Goal: Task Accomplishment & Management: Manage account settings

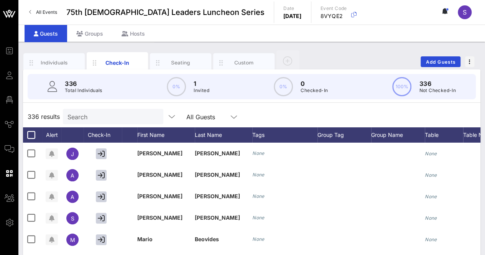
click at [305, 108] on div "336 results Search All Guests" at bounding box center [251, 116] width 457 height 21
click at [47, 63] on div "Individuals" at bounding box center [54, 62] width 34 height 7
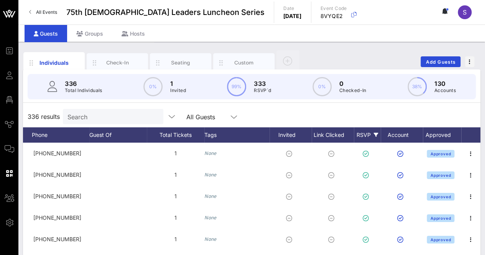
click at [356, 130] on div "RSVP" at bounding box center [367, 134] width 27 height 15
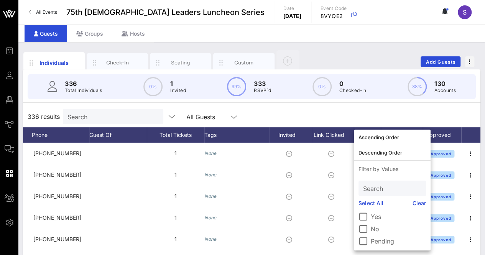
click at [379, 238] on label "Pending" at bounding box center [397, 241] width 55 height 8
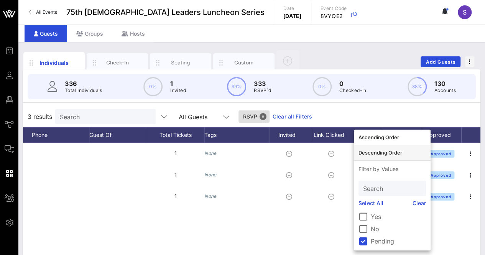
scroll to position [0, 220]
click at [342, 111] on div "3 results Search All Guests RSVP Clear all Filters" at bounding box center [251, 116] width 457 height 21
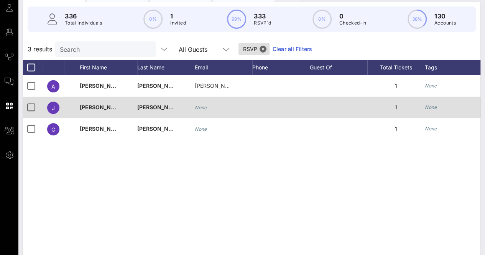
scroll to position [10, 0]
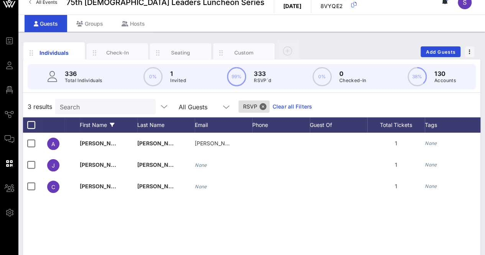
drag, startPoint x: 32, startPoint y: 124, endPoint x: 89, endPoint y: 124, distance: 56.7
click at [32, 124] on div at bounding box center [31, 124] width 13 height 13
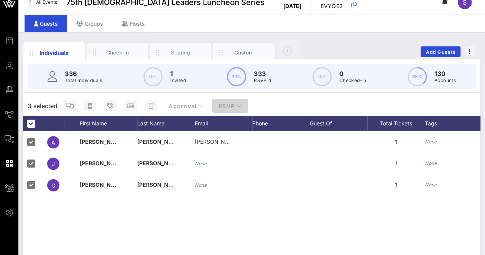
click at [221, 101] on button "RSVP" at bounding box center [230, 106] width 36 height 14
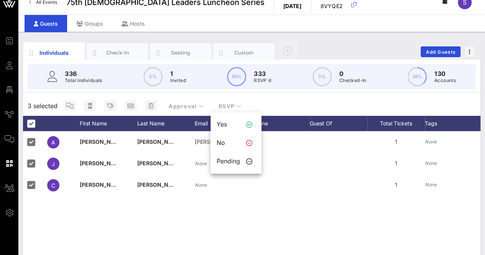
click at [194, 213] on div "A [PERSON_NAME] [PERSON_NAME][EMAIL_ADDRESS][DOMAIN_NAME] 1 None Approved J [PE…" at bounding box center [251, 246] width 457 height 230
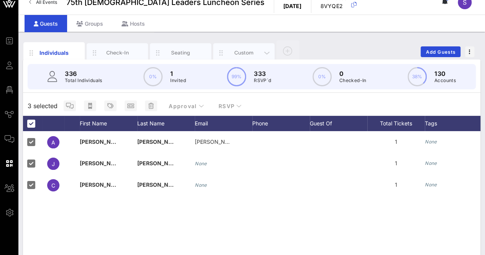
click at [247, 49] on div "Custom" at bounding box center [244, 52] width 34 height 7
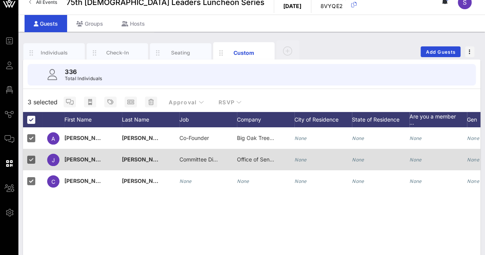
click at [257, 156] on span "Office of Sen. [PERSON_NAME]" at bounding box center [277, 159] width 80 height 7
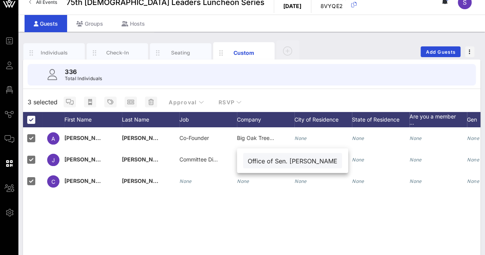
click at [287, 226] on div "A [PERSON_NAME] Co-Founder Big Oak Tree Media None None None None None None J […" at bounding box center [251, 242] width 457 height 230
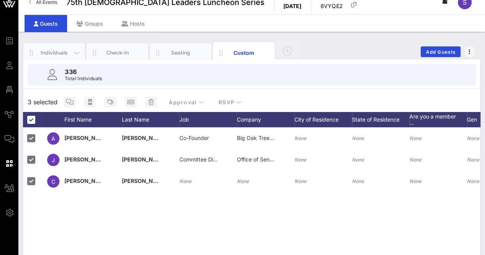
click at [45, 51] on div "Individuals" at bounding box center [54, 52] width 34 height 7
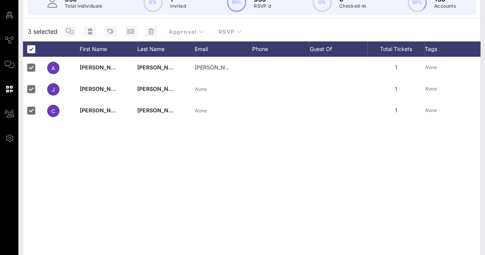
scroll to position [47, 0]
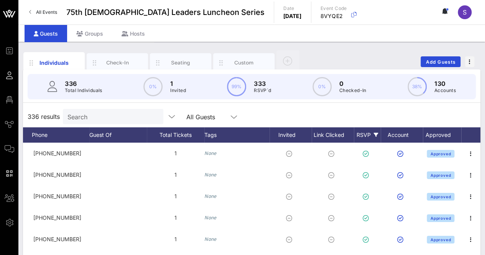
click at [366, 132] on div "RSVP" at bounding box center [367, 134] width 27 height 15
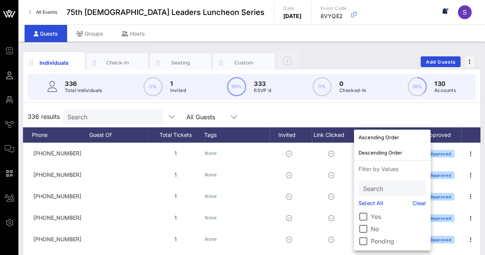
click at [378, 241] on label "Pending" at bounding box center [397, 241] width 55 height 8
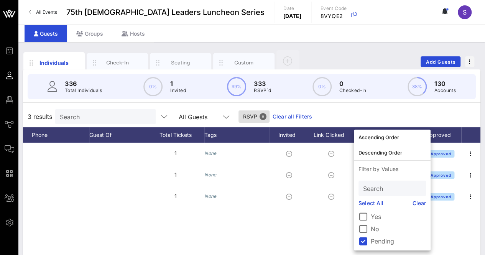
scroll to position [0, 220]
click at [330, 113] on div "3 results Search All Guests RSVP Clear all Filters" at bounding box center [251, 116] width 457 height 21
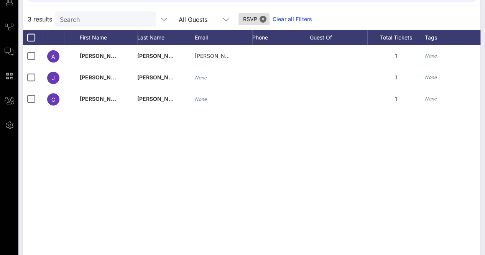
scroll to position [87, 0]
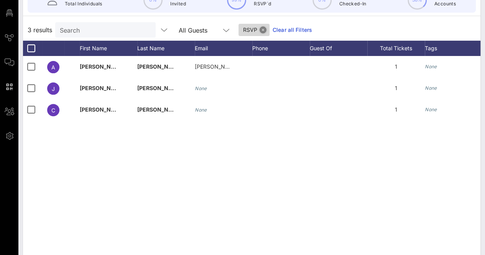
click at [259, 29] on button "Close" at bounding box center [262, 29] width 7 height 7
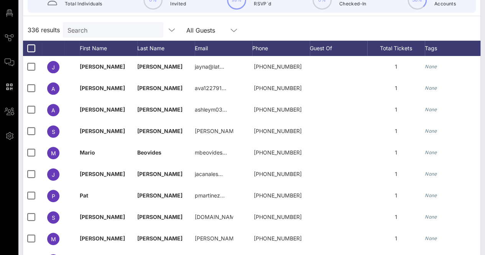
click at [335, 30] on div "336 results Search All Guests" at bounding box center [251, 29] width 457 height 21
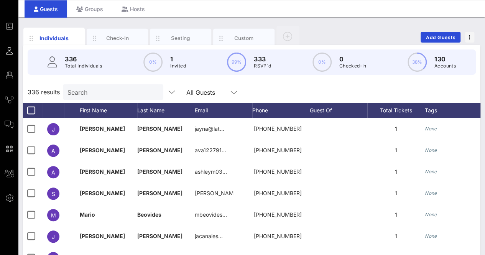
scroll to position [0, 0]
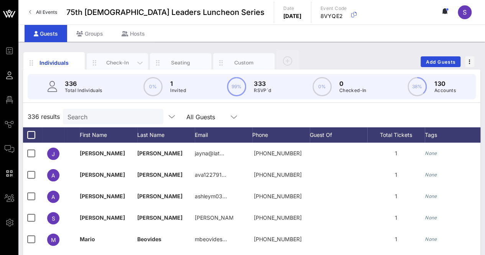
click at [104, 59] on div "Check-In" at bounding box center [117, 62] width 34 height 7
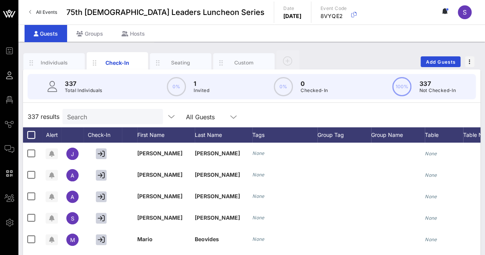
click at [90, 115] on input "Search" at bounding box center [112, 116] width 90 height 10
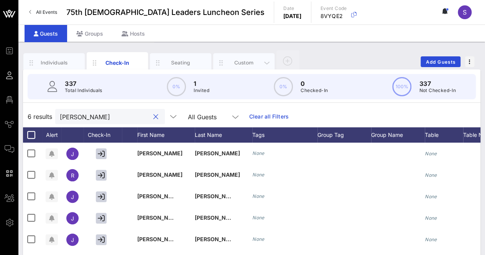
type input "jose"
click at [246, 62] on div "Custom" at bounding box center [244, 62] width 34 height 7
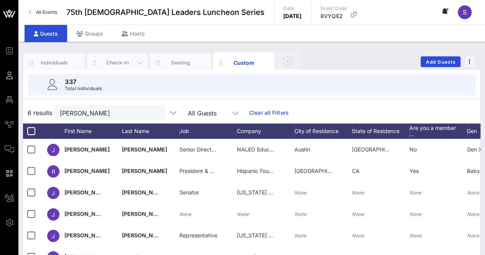
click at [124, 61] on div "Check-In" at bounding box center [117, 62] width 34 height 7
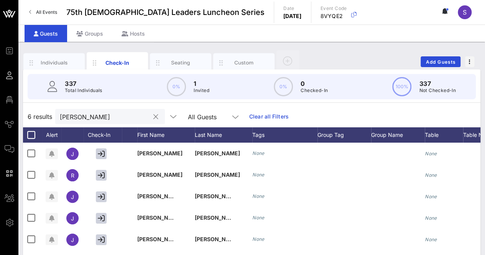
click at [153, 118] on button "clear icon" at bounding box center [155, 117] width 5 height 8
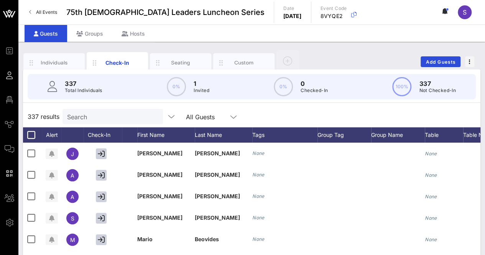
drag, startPoint x: 282, startPoint y: 110, endPoint x: 278, endPoint y: 113, distance: 5.0
click at [282, 111] on div "337 results Search All Guests" at bounding box center [251, 116] width 457 height 21
click at [298, 112] on div "337 results Search All Guests" at bounding box center [251, 116] width 457 height 21
click at [133, 115] on input "Search" at bounding box center [112, 116] width 90 height 10
type input "a"
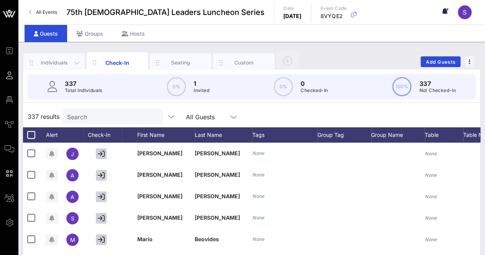
click at [49, 59] on div "Individuals" at bounding box center [54, 62] width 34 height 7
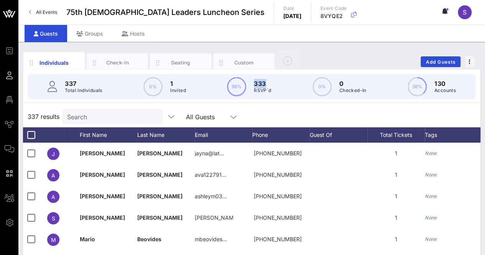
drag, startPoint x: 255, startPoint y: 82, endPoint x: 275, endPoint y: 85, distance: 19.8
click at [275, 85] on div "337 Total Individuals 0% 1 Invited 98% 333 RSVP`d 0% 0 Checked-In 38% 130 Accou…" at bounding box center [252, 86] width 448 height 25
drag, startPoint x: 275, startPoint y: 88, endPoint x: 253, endPoint y: 92, distance: 22.7
click at [253, 92] on div "337 Total Individuals 0% 1 Invited 98% 333 RSVP`d 0% 0 Checked-In 38% 130 Accou…" at bounding box center [252, 86] width 448 height 25
click at [273, 109] on div "337 results Search All Guests" at bounding box center [251, 116] width 457 height 21
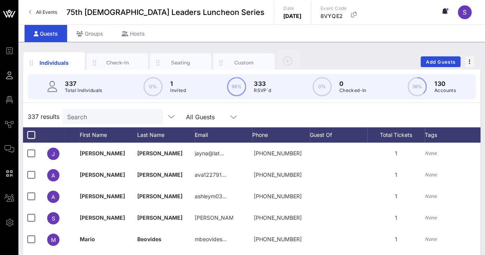
click at [303, 117] on div "337 results Search All Guests" at bounding box center [251, 116] width 457 height 21
